Goal: Information Seeking & Learning: Learn about a topic

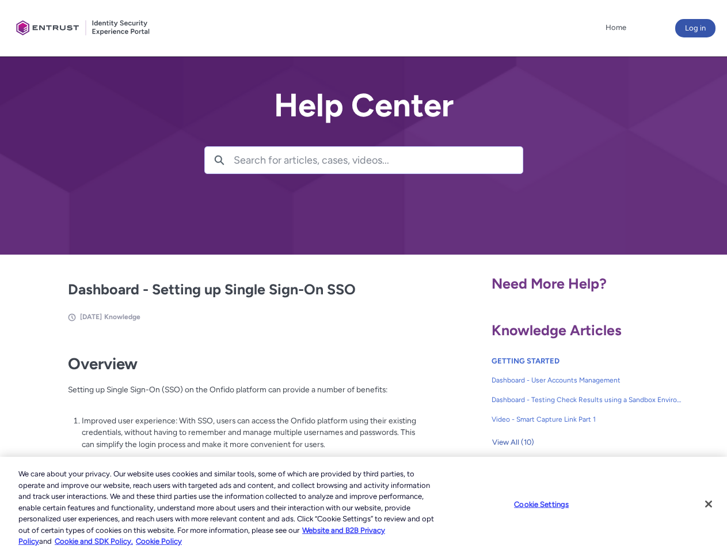
click at [219, 160] on lightning-primitive-icon "button" at bounding box center [219, 159] width 10 height 9
click at [221, 441] on p "Improved user experience: With SSO, users can access the Onfido platform using …" at bounding box center [249, 433] width 335 height 36
click at [513, 442] on span "View All (10)" at bounding box center [513, 442] width 42 height 17
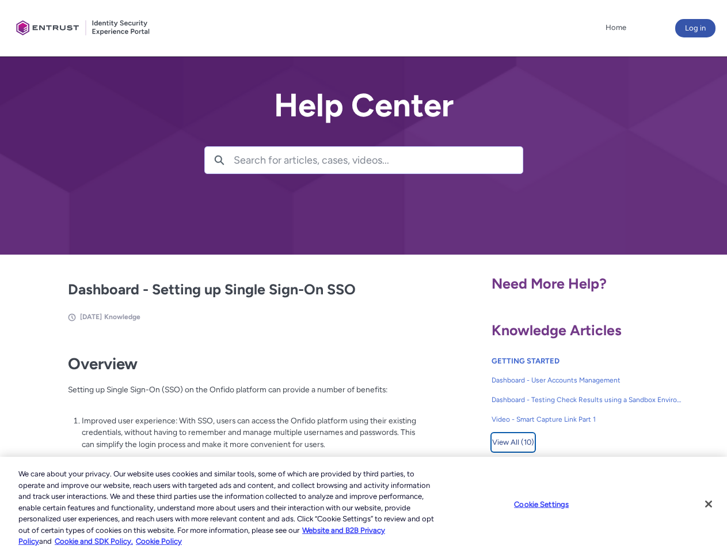
click at [556, 504] on button "Cookie Settings" at bounding box center [542, 503] width 72 height 23
click at [0, 0] on div at bounding box center [0, 0] width 0 height 0
